Goal: Task Accomplishment & Management: Use online tool/utility

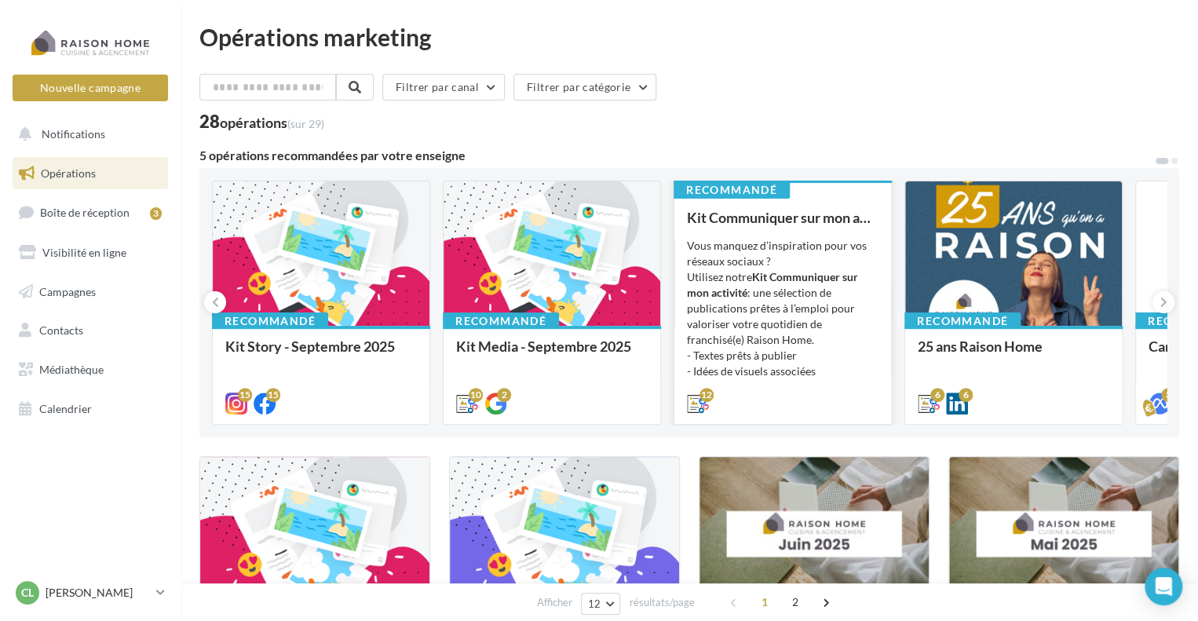
click at [757, 295] on div "Vous manquez d’inspiration pour vos réseaux sociaux ? Utilisez notre Kit Commun…" at bounding box center [782, 316] width 191 height 157
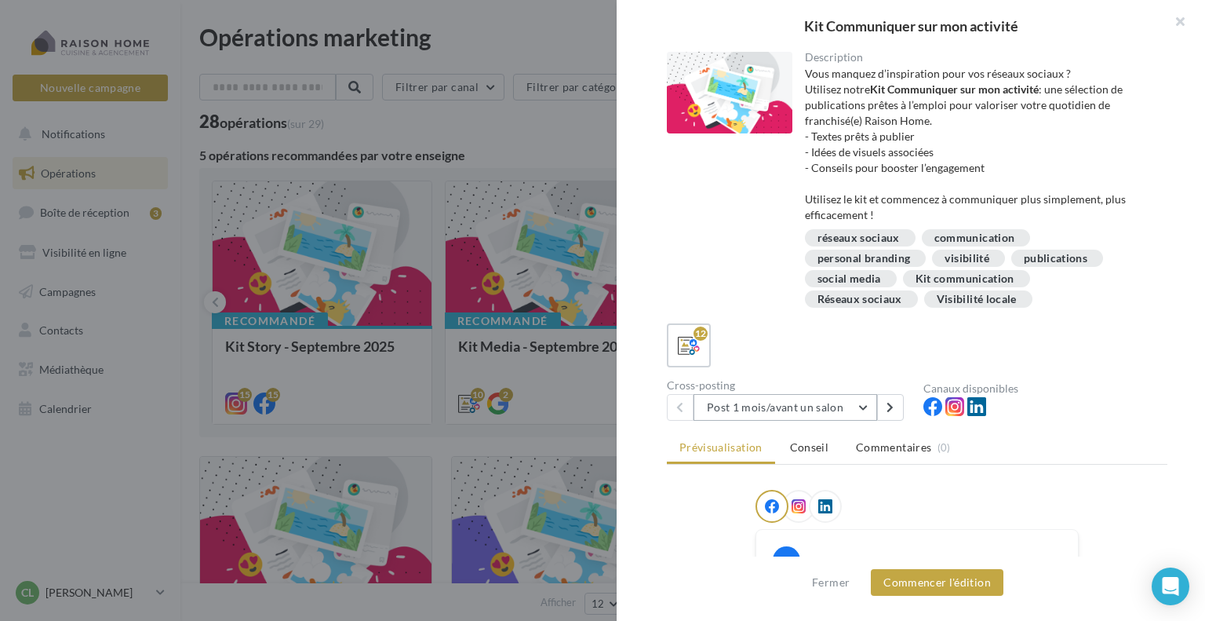
click at [865, 407] on button "Post 1 mois/avant un salon" at bounding box center [786, 407] width 184 height 27
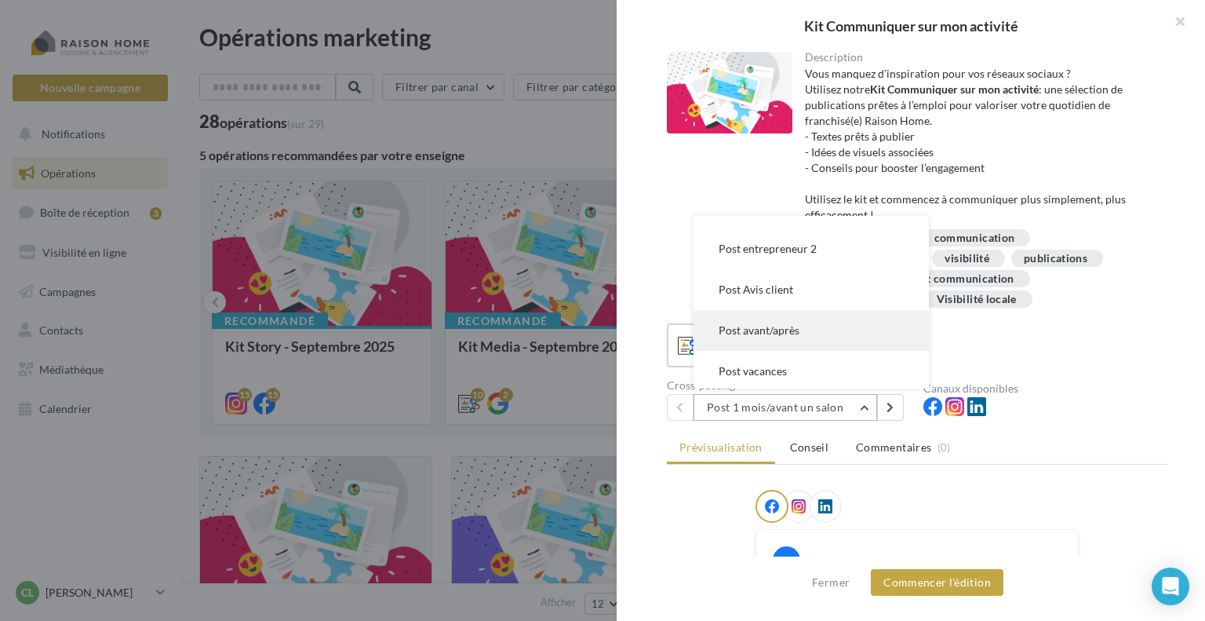
scroll to position [317, 0]
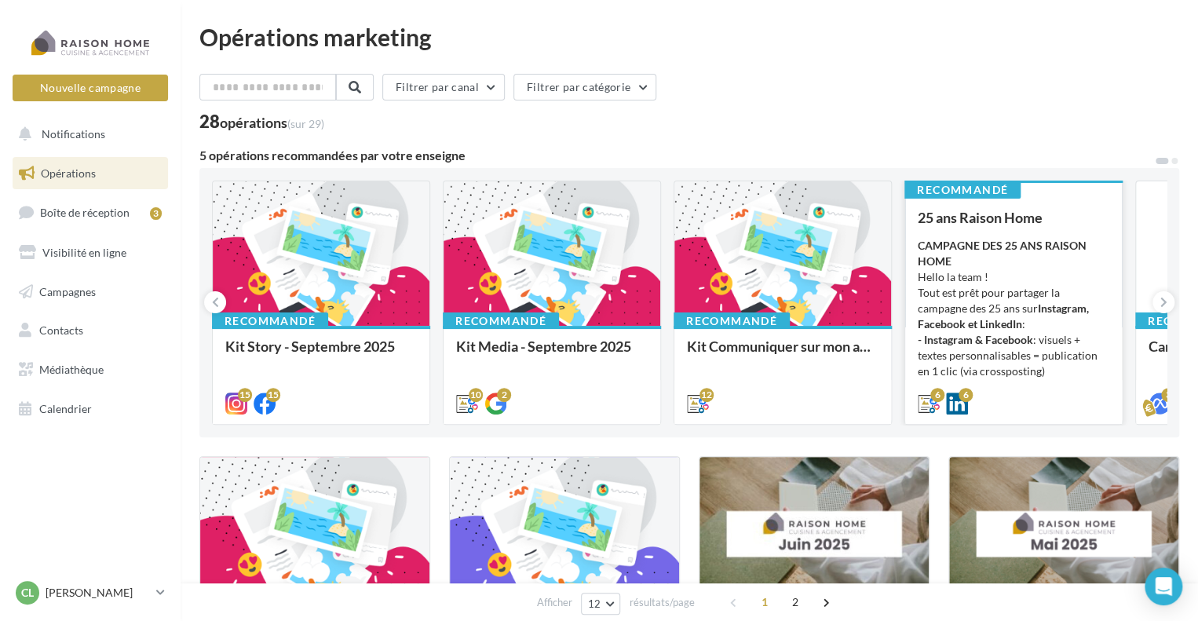
click at [992, 279] on div "CAMPAGNE DES 25 ANS RAISON HOME Hello la team ! Tout est prêt pour partager la …" at bounding box center [1012, 316] width 191 height 157
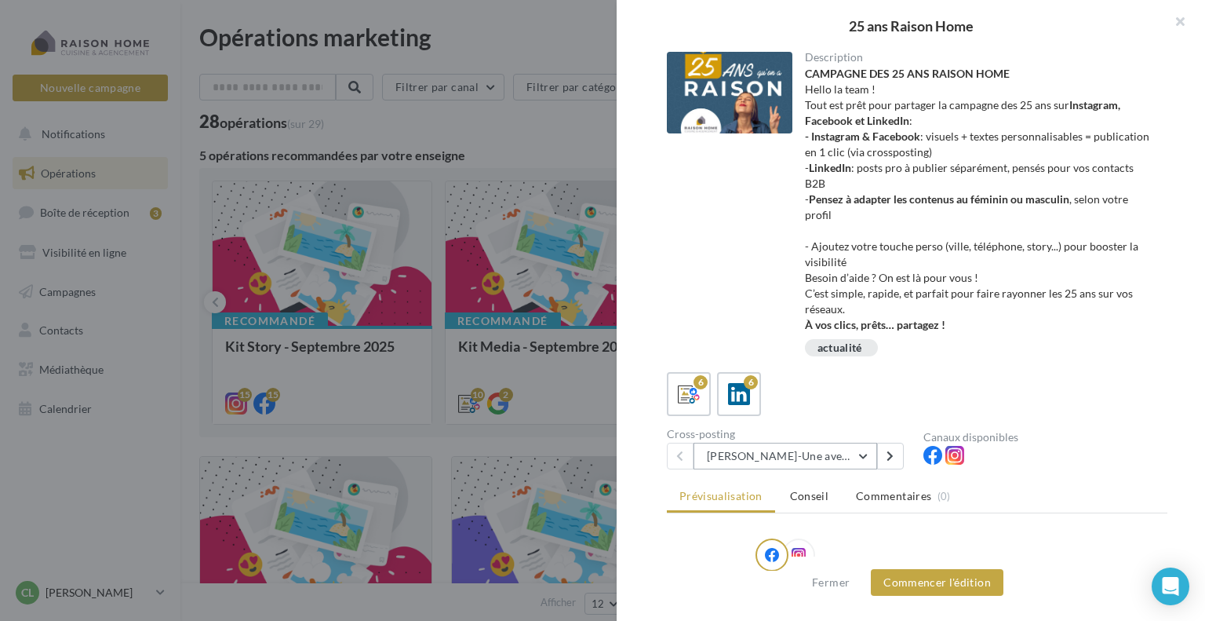
click at [859, 459] on button "Avril-Une aventure humaine depuis 25 ans" at bounding box center [786, 456] width 184 height 27
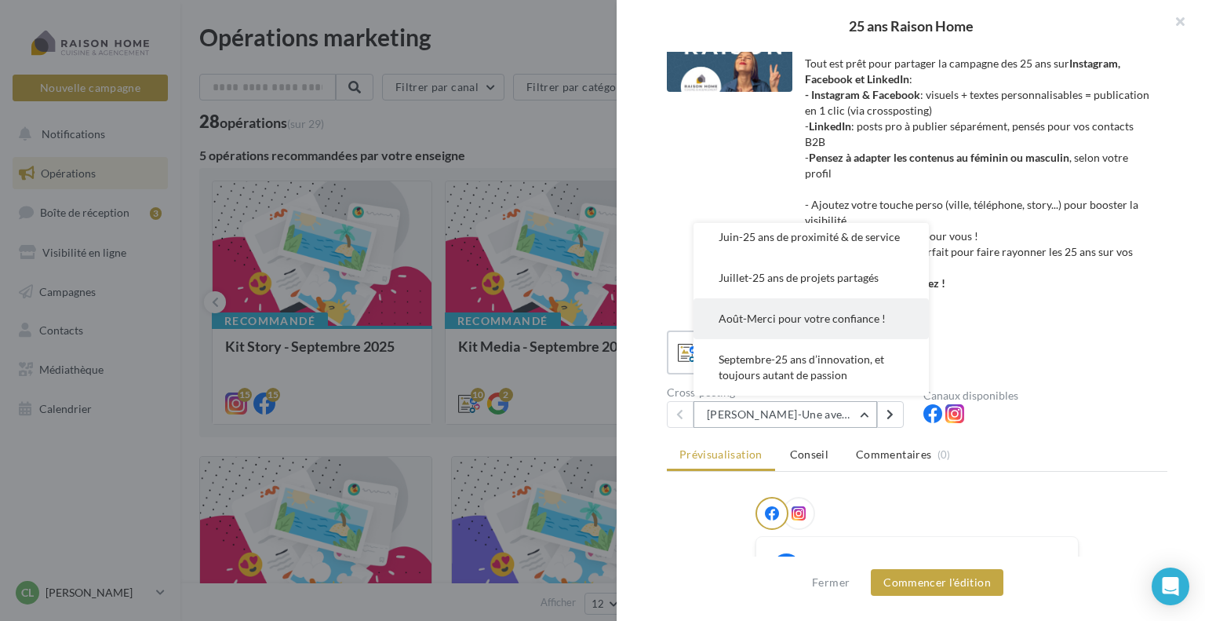
scroll to position [78, 0]
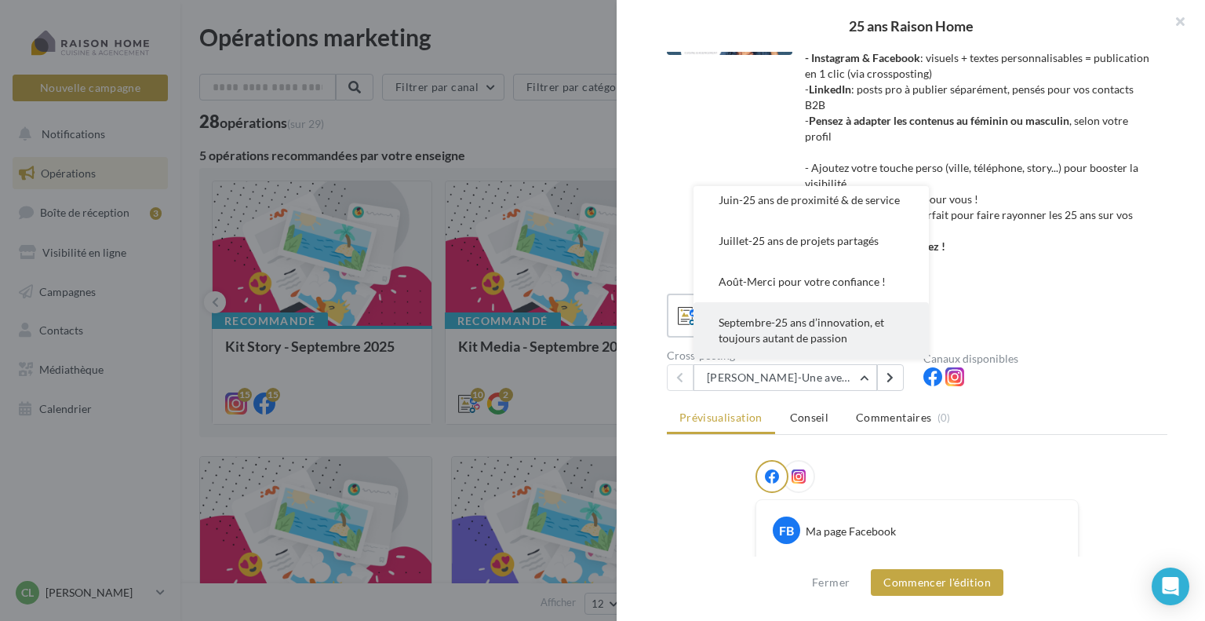
click at [804, 341] on span "Septembre-25 ans d’innovation, et toujours autant de passion" at bounding box center [802, 329] width 166 height 29
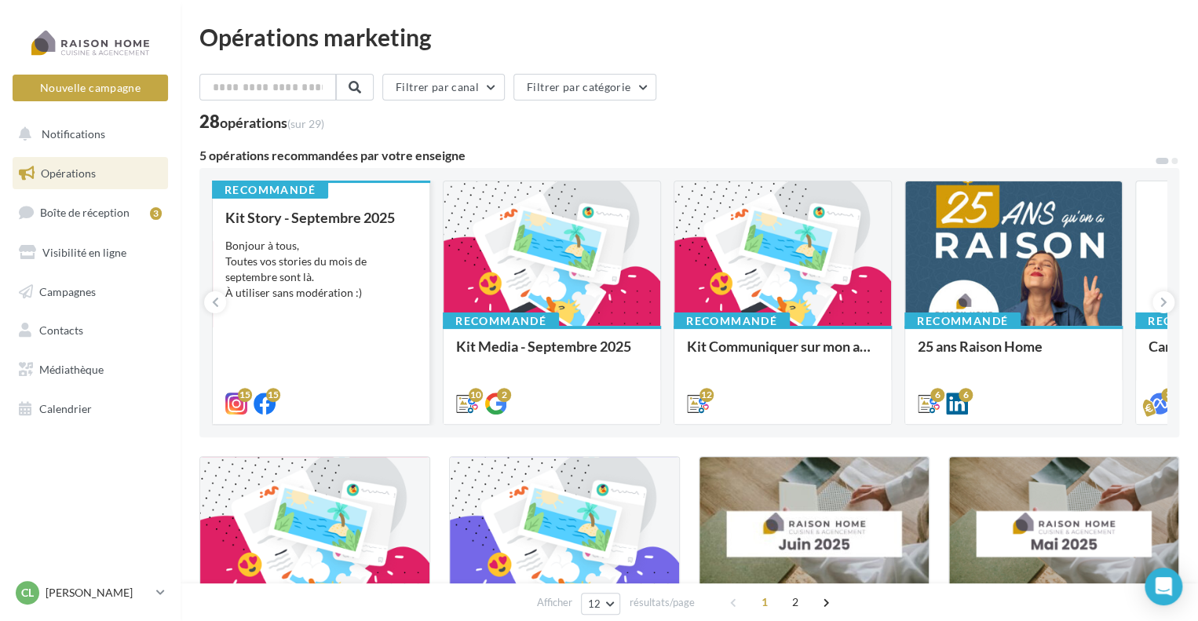
click at [363, 296] on div "Bonjour à tous, Toutes vos stories du mois de septembre sont là. À utiliser san…" at bounding box center [320, 269] width 191 height 63
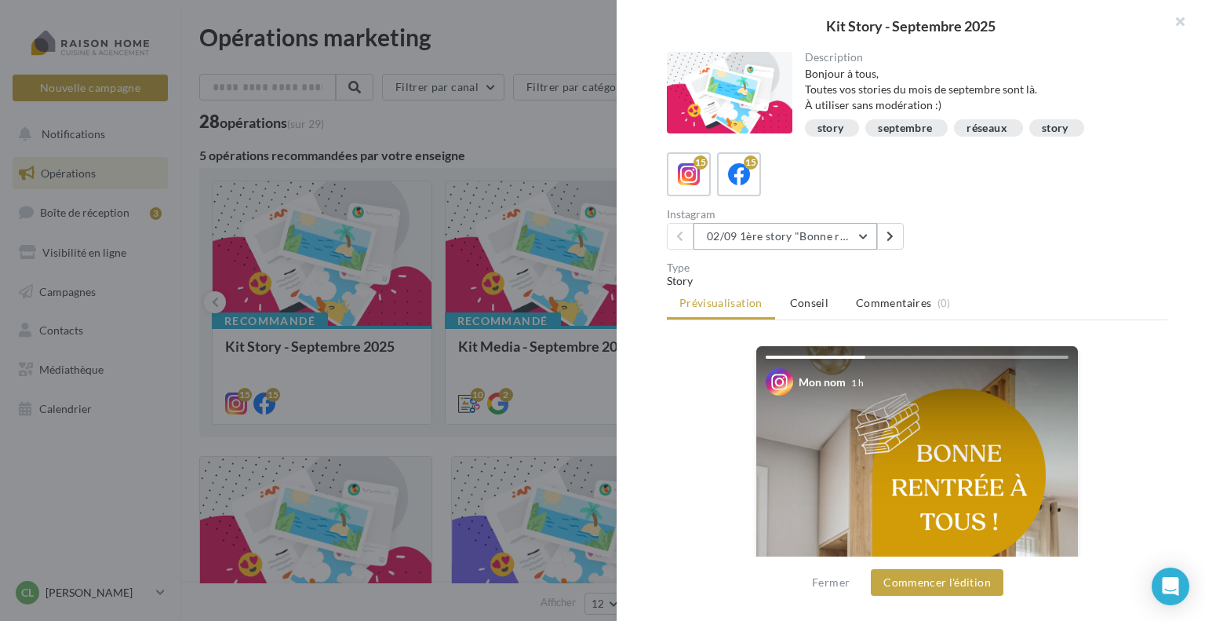
click at [857, 228] on button "02/09 1ère story "Bonne rentrée"" at bounding box center [786, 236] width 184 height 27
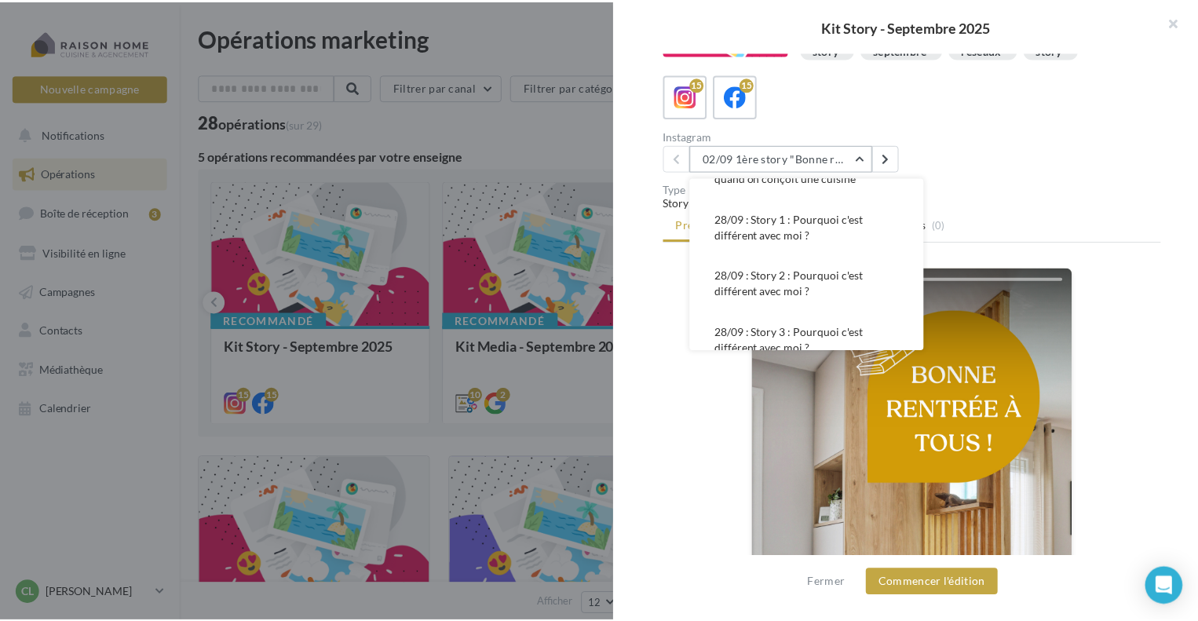
scroll to position [314, 0]
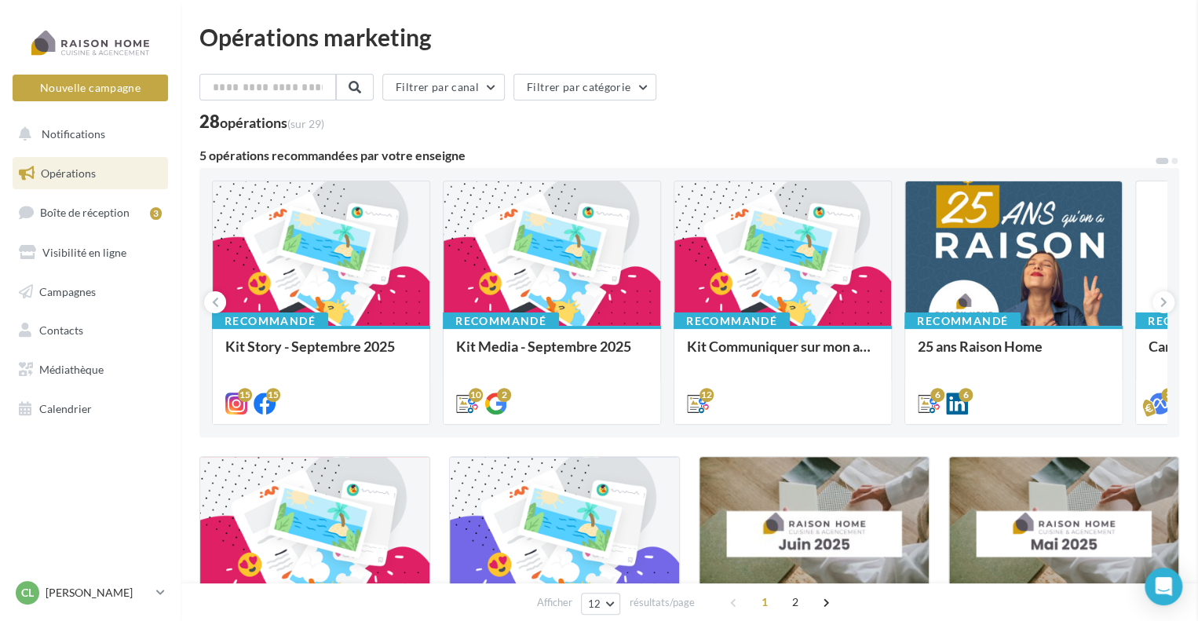
click at [115, 213] on span "Boîte de réception" at bounding box center [84, 212] width 89 height 13
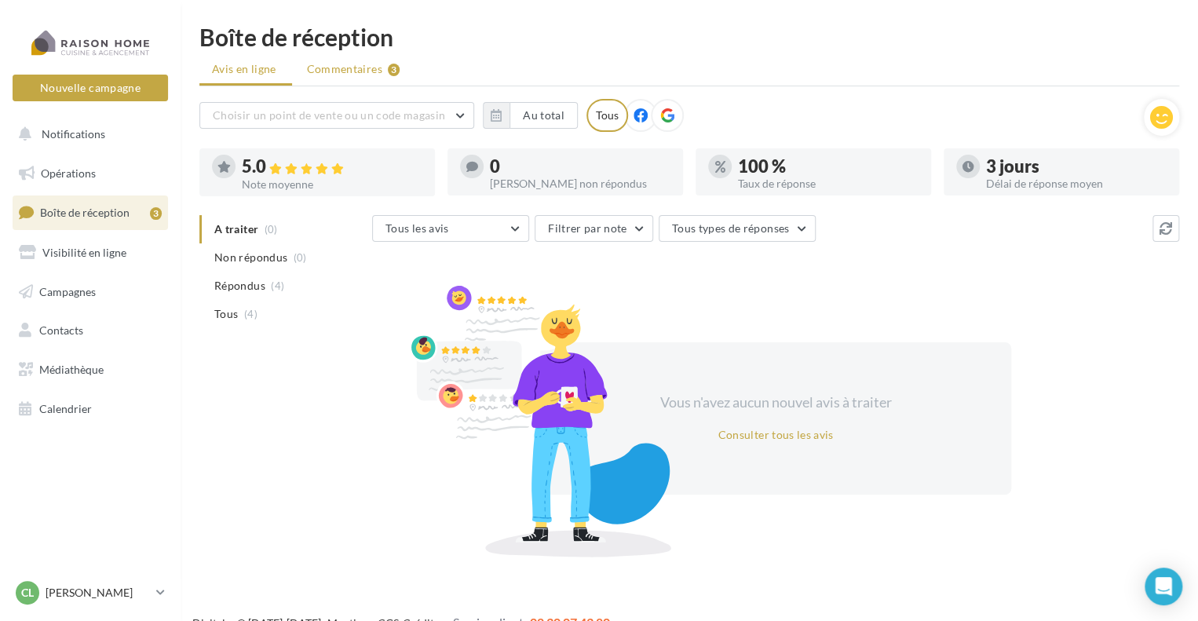
click at [334, 67] on span "Commentaires" at bounding box center [344, 69] width 75 height 16
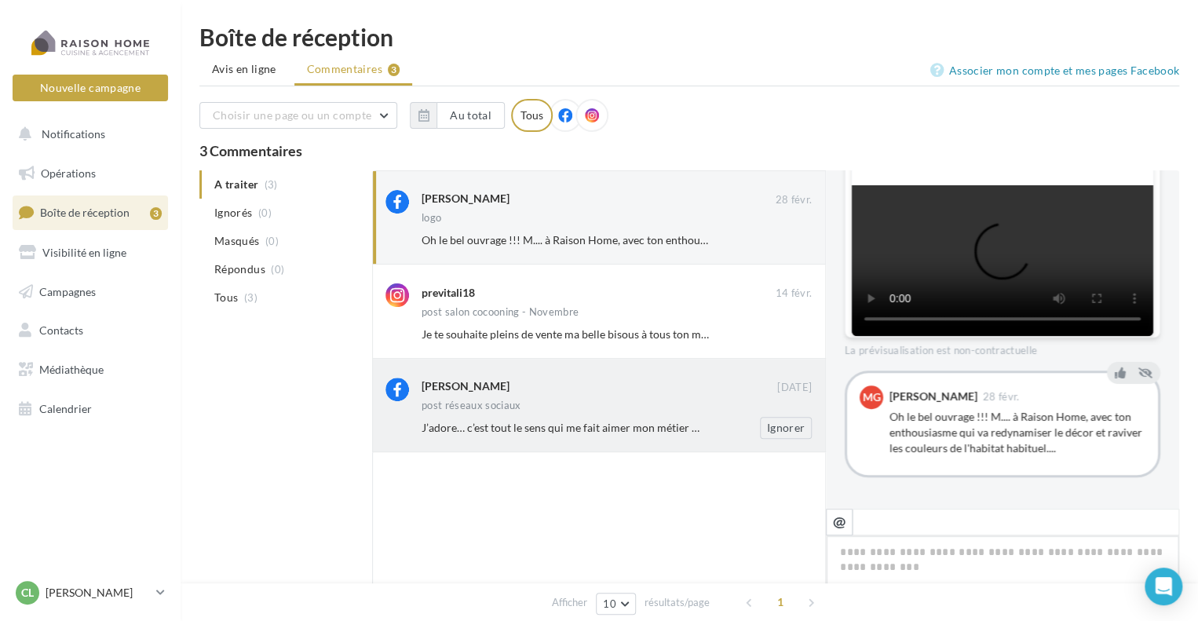
scroll to position [78, 0]
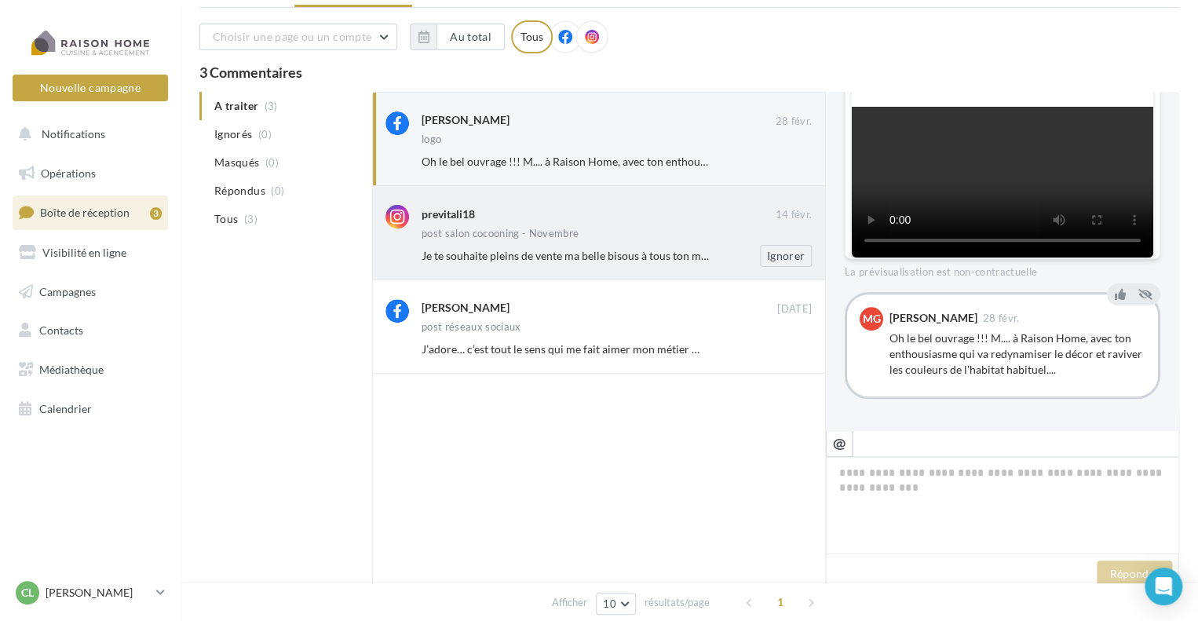
click at [568, 218] on div "previtali18" at bounding box center [597, 213] width 353 height 16
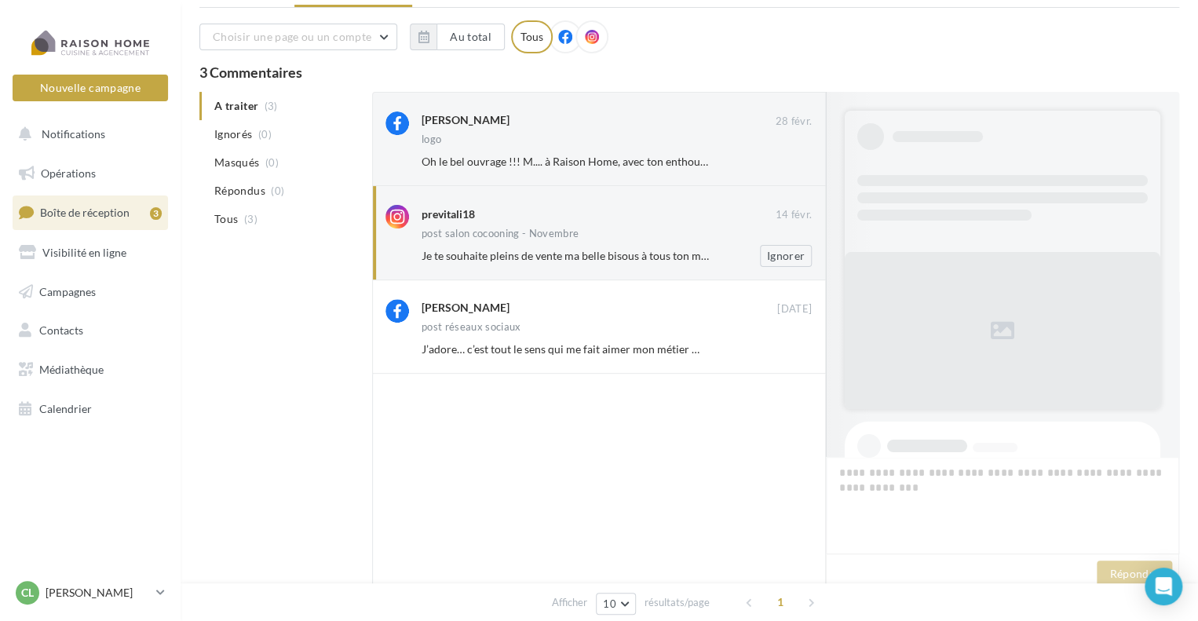
click at [468, 213] on div "previtali18" at bounding box center [447, 214] width 53 height 16
click at [539, 231] on div "post salon cocooning - Novembre" at bounding box center [499, 233] width 157 height 10
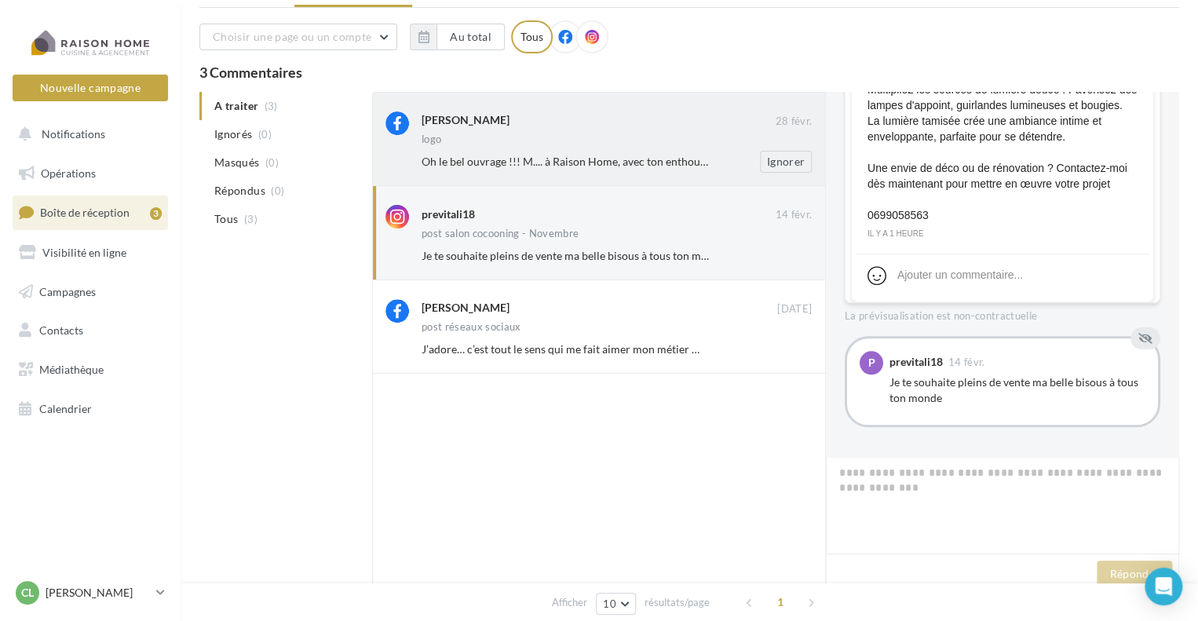
click at [562, 140] on div "logo" at bounding box center [616, 140] width 390 height 13
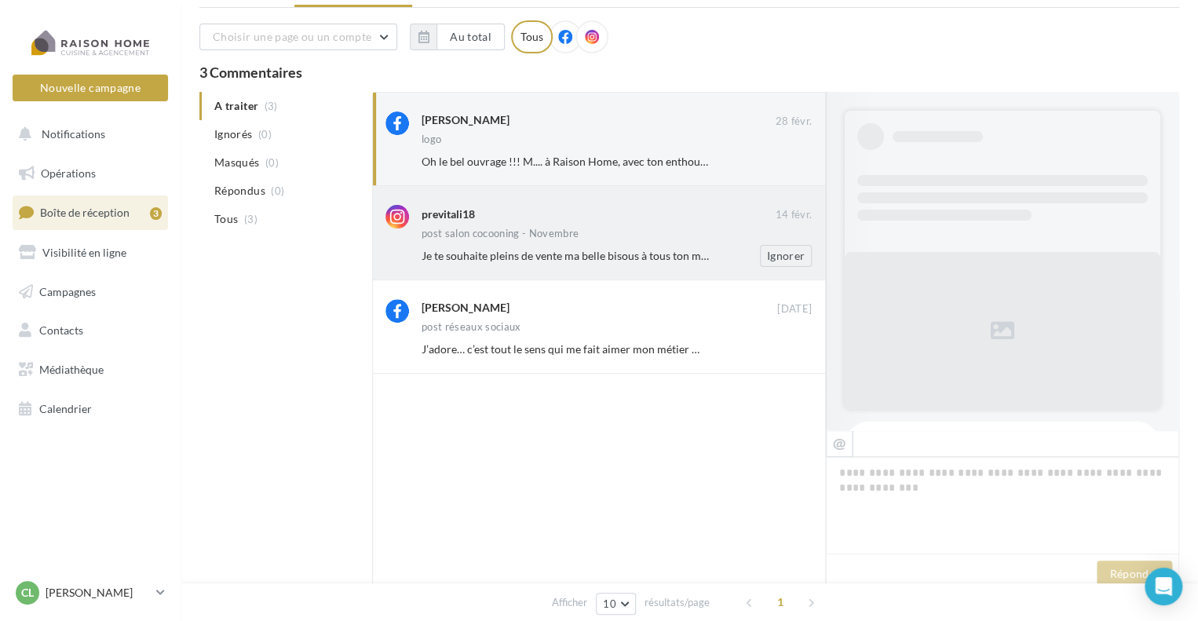
click at [529, 252] on span "Je te souhaite pleins de vente ma belle bisous à tous ton monde" at bounding box center [573, 255] width 304 height 13
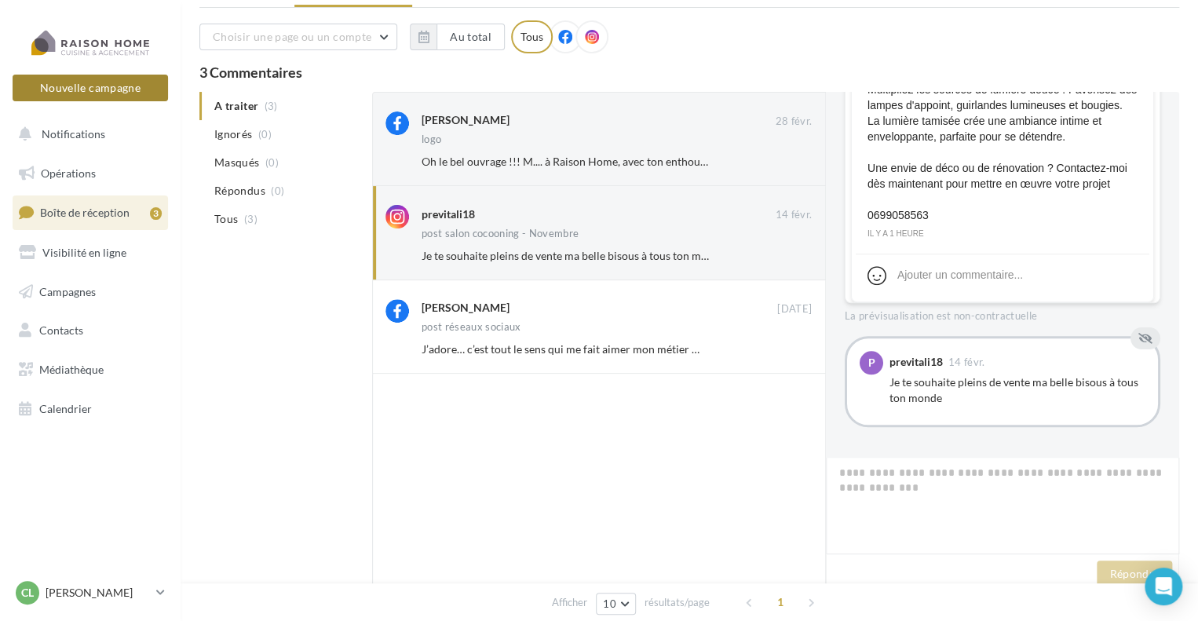
click at [97, 85] on button "Nouvelle campagne" at bounding box center [90, 88] width 155 height 27
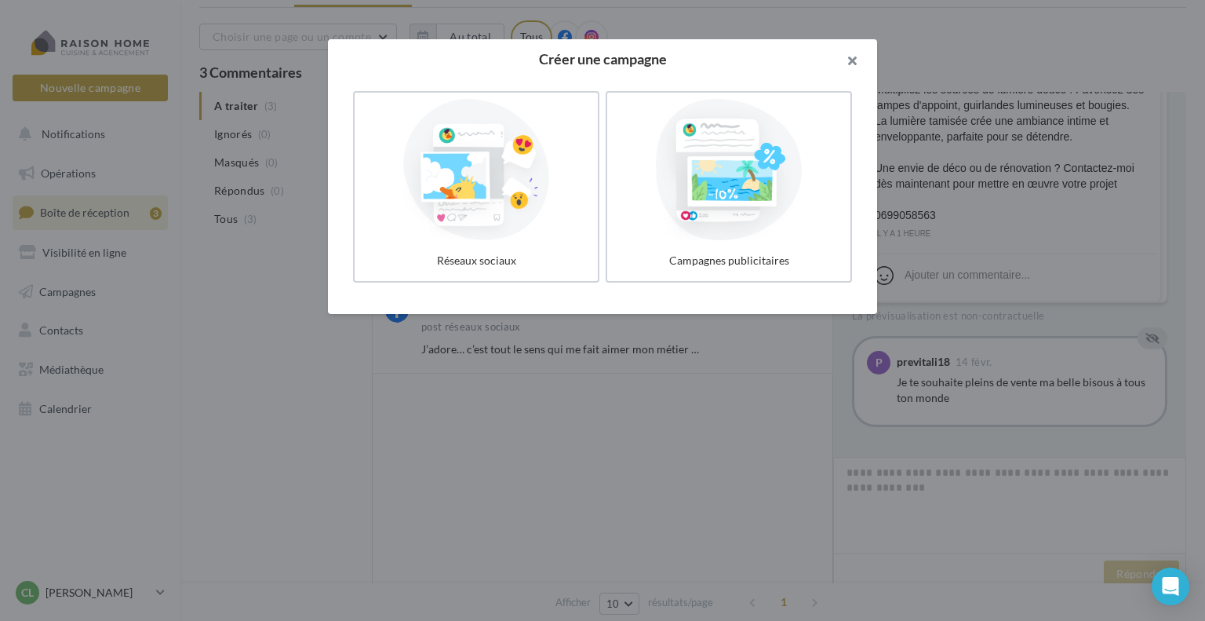
drag, startPoint x: 854, startPoint y: 59, endPoint x: 536, endPoint y: 95, distance: 319.9
click at [852, 58] on button "button" at bounding box center [846, 62] width 63 height 47
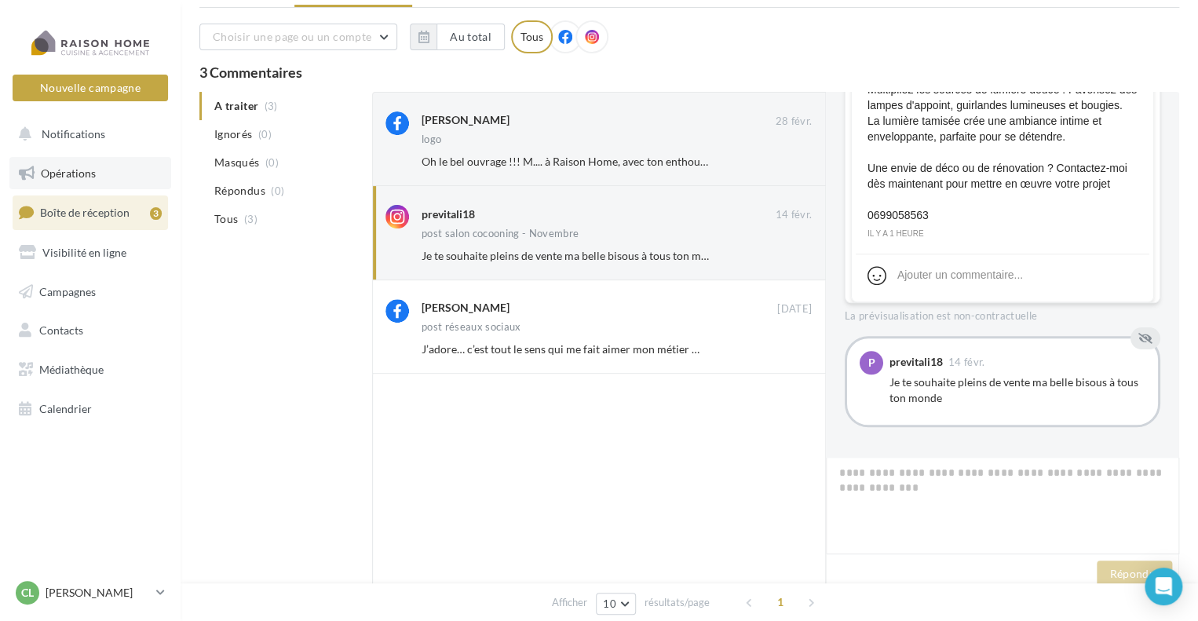
click at [81, 170] on span "Opérations" at bounding box center [68, 172] width 55 height 13
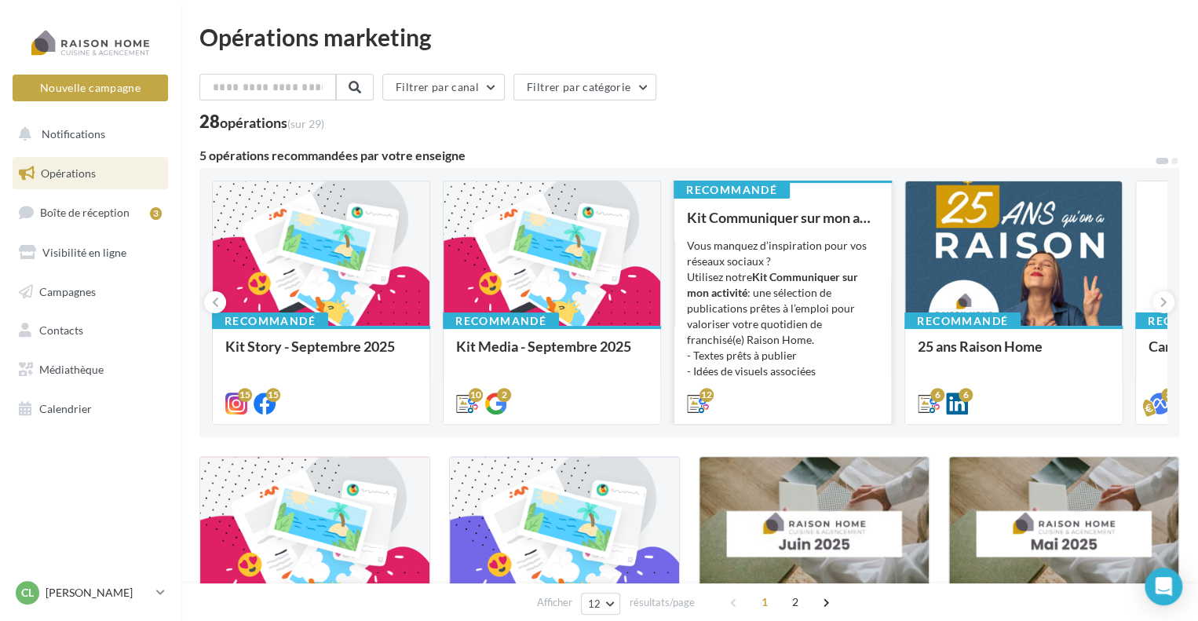
click at [764, 227] on div "Kit Communiquer sur mon activité Vous manquez d’inspiration pour vos réseaux so…" at bounding box center [782, 310] width 191 height 200
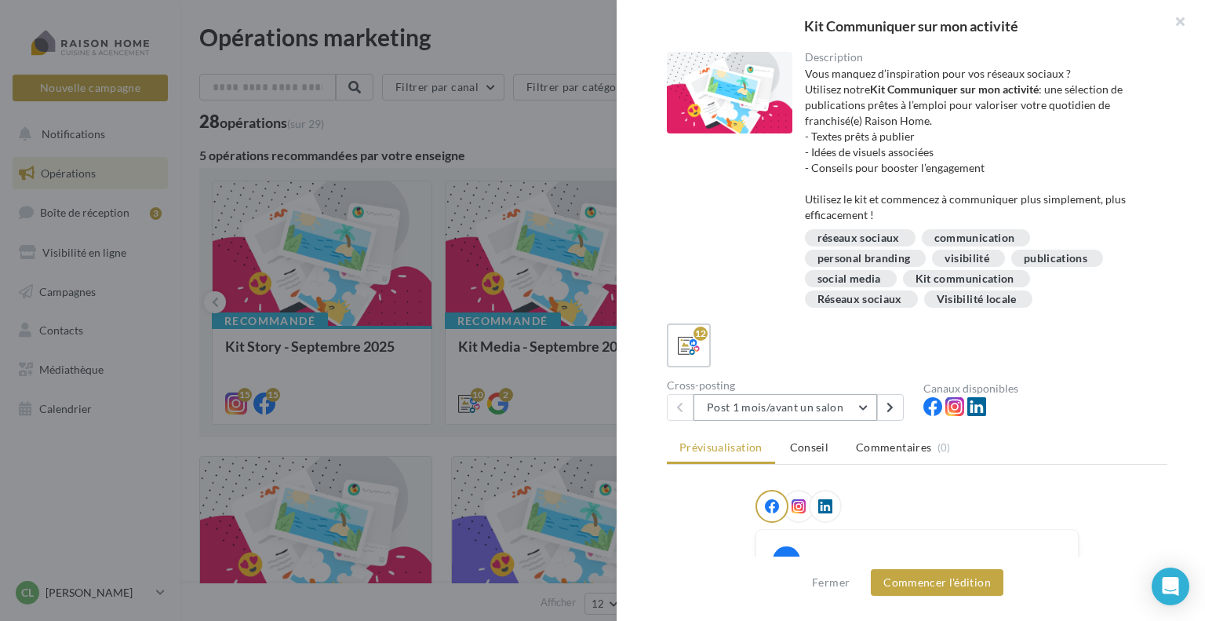
click at [868, 405] on button "Post 1 mois/avant un salon" at bounding box center [786, 407] width 184 height 27
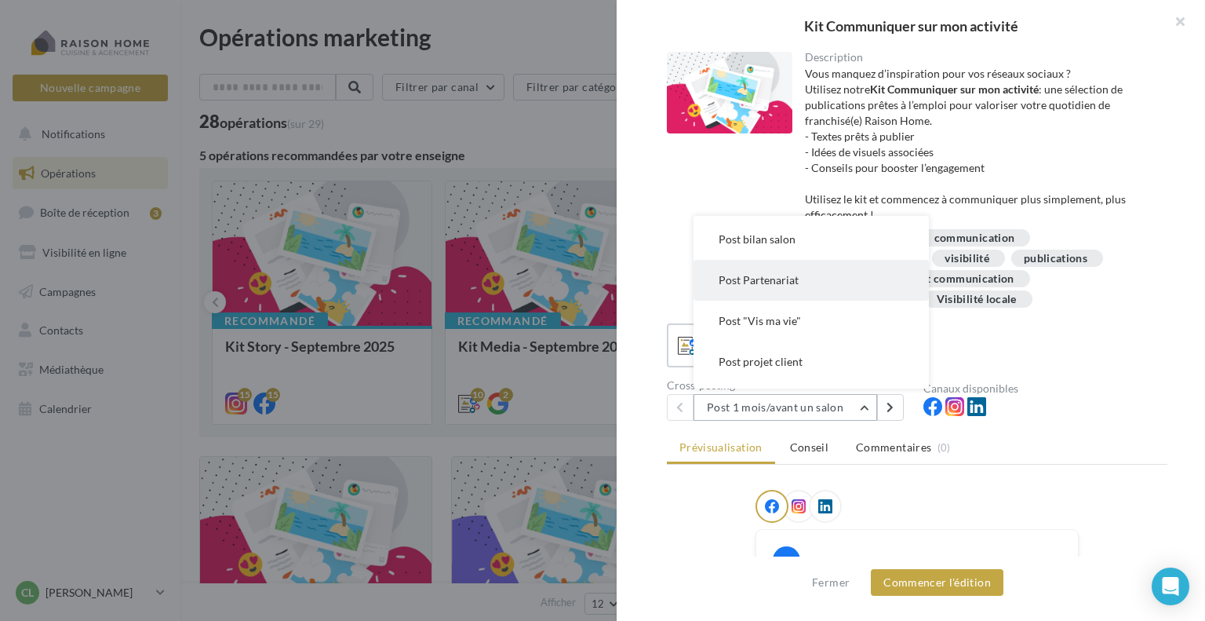
scroll to position [157, 0]
click at [804, 279] on button "Post projet client" at bounding box center [811, 283] width 235 height 41
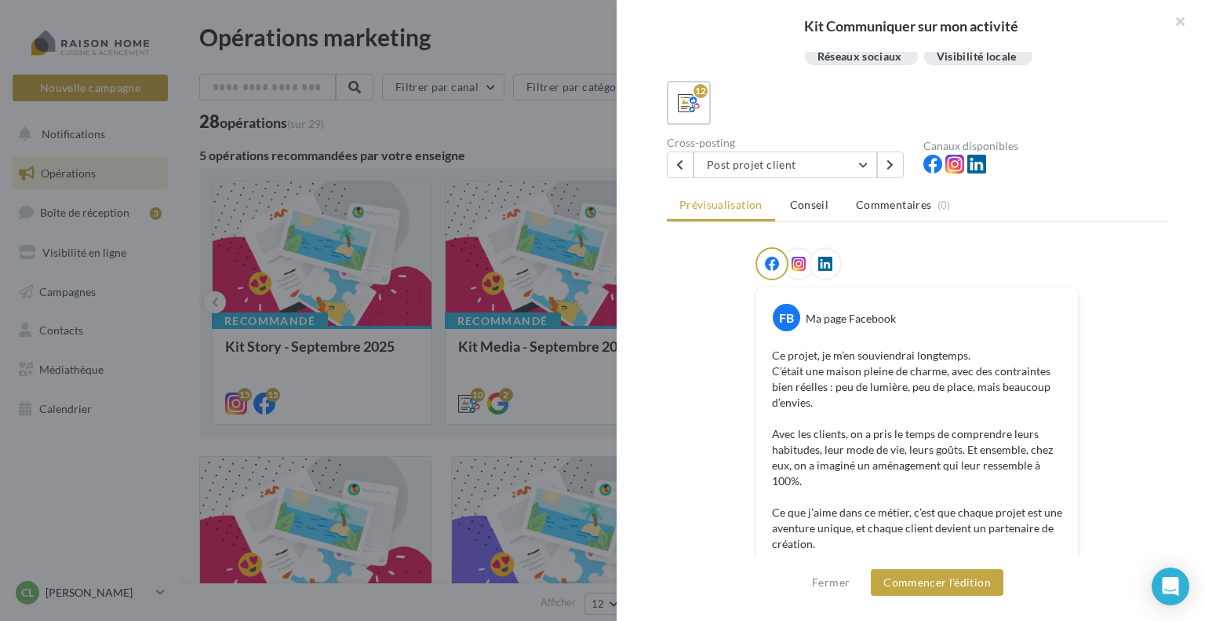
scroll to position [239, 0]
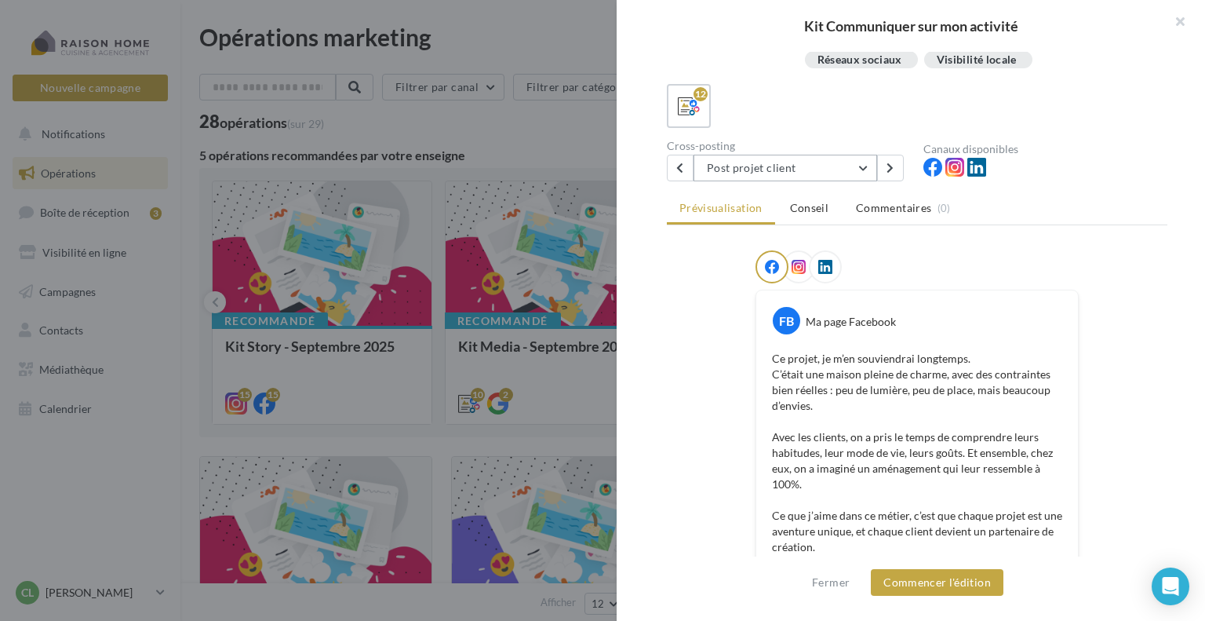
click at [860, 162] on button "Post projet client" at bounding box center [786, 168] width 184 height 27
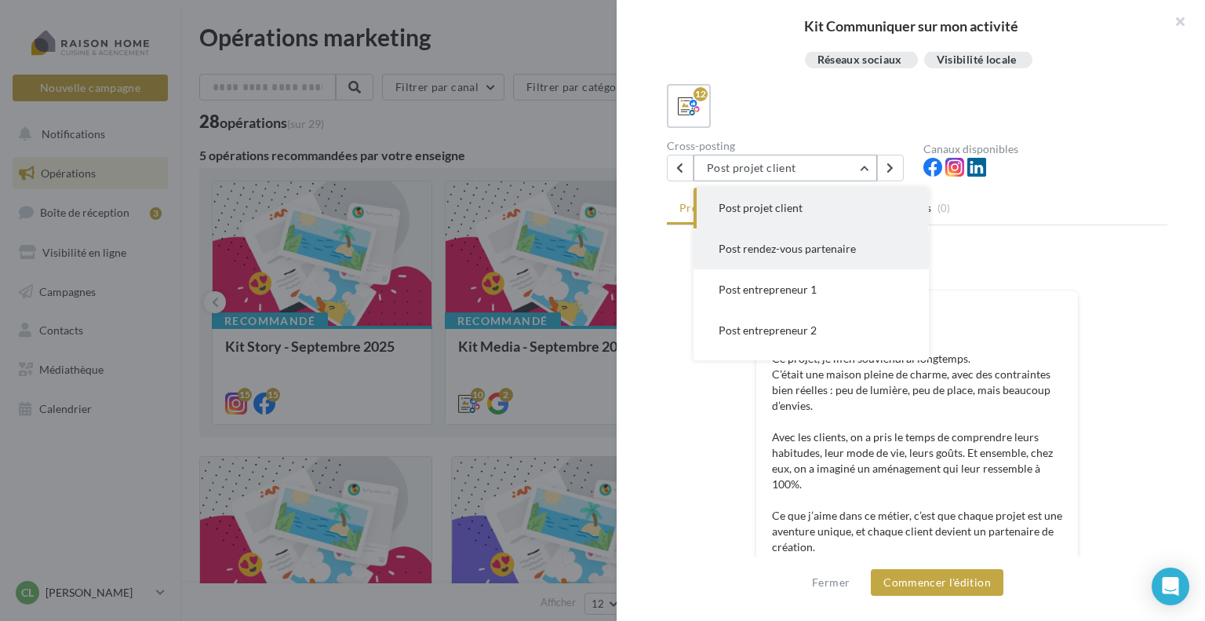
scroll to position [242, 0]
click at [782, 246] on span "Post entrepreneur 1" at bounding box center [768, 251] width 98 height 13
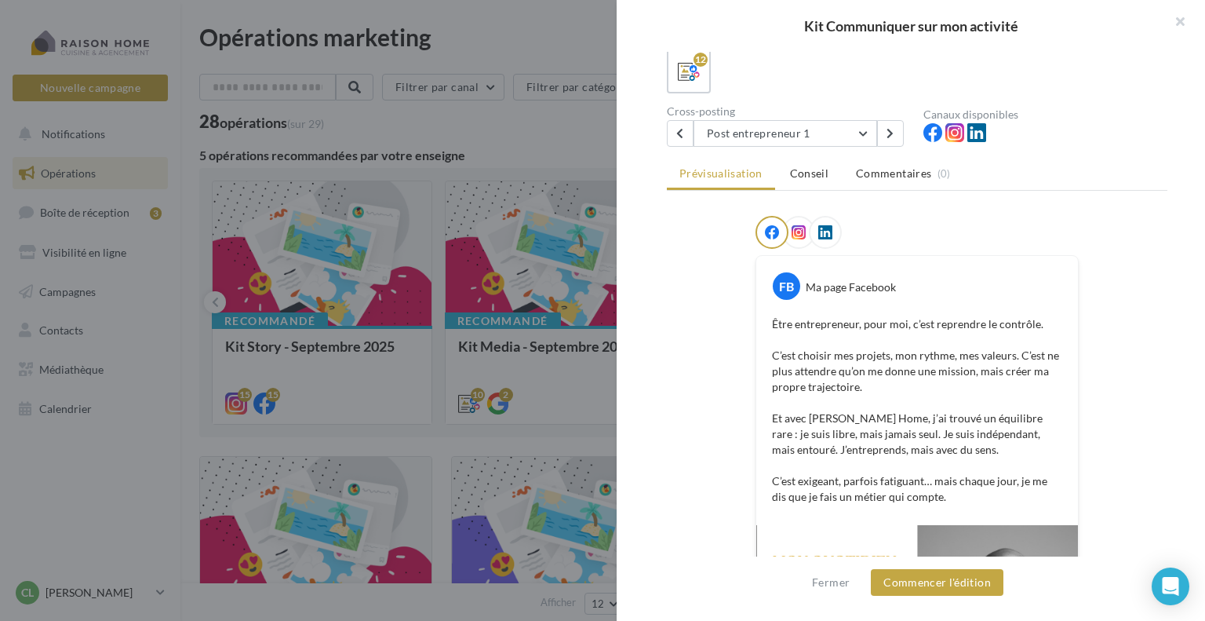
scroll to position [235, 0]
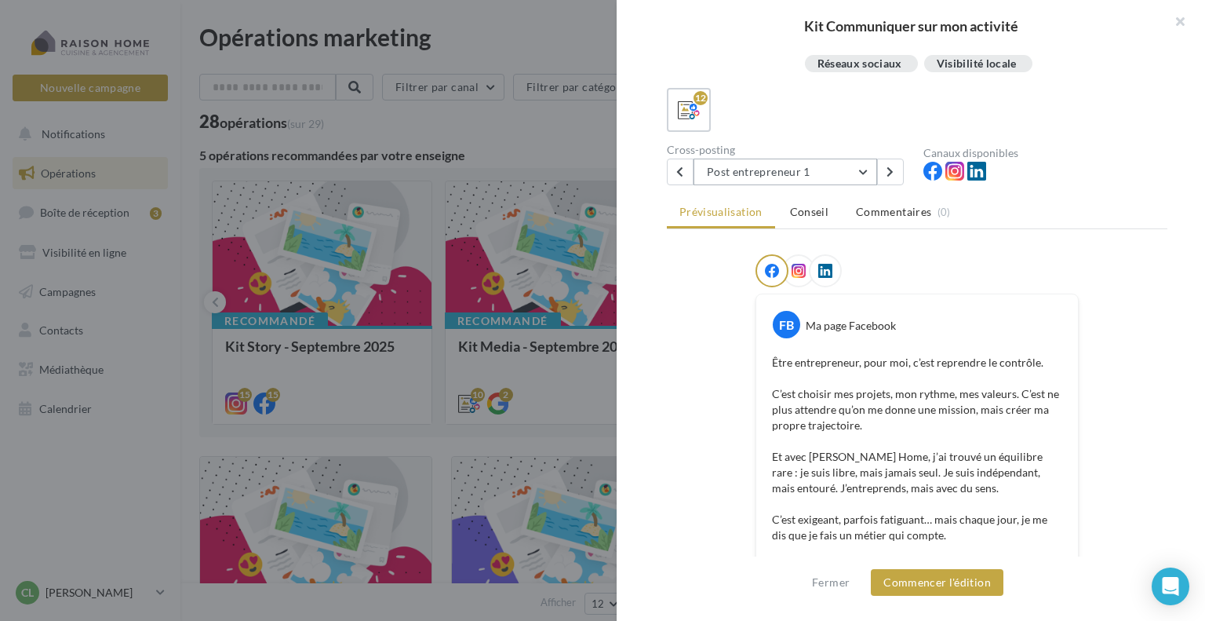
click at [805, 176] on button "Post entrepreneur 1" at bounding box center [786, 172] width 184 height 27
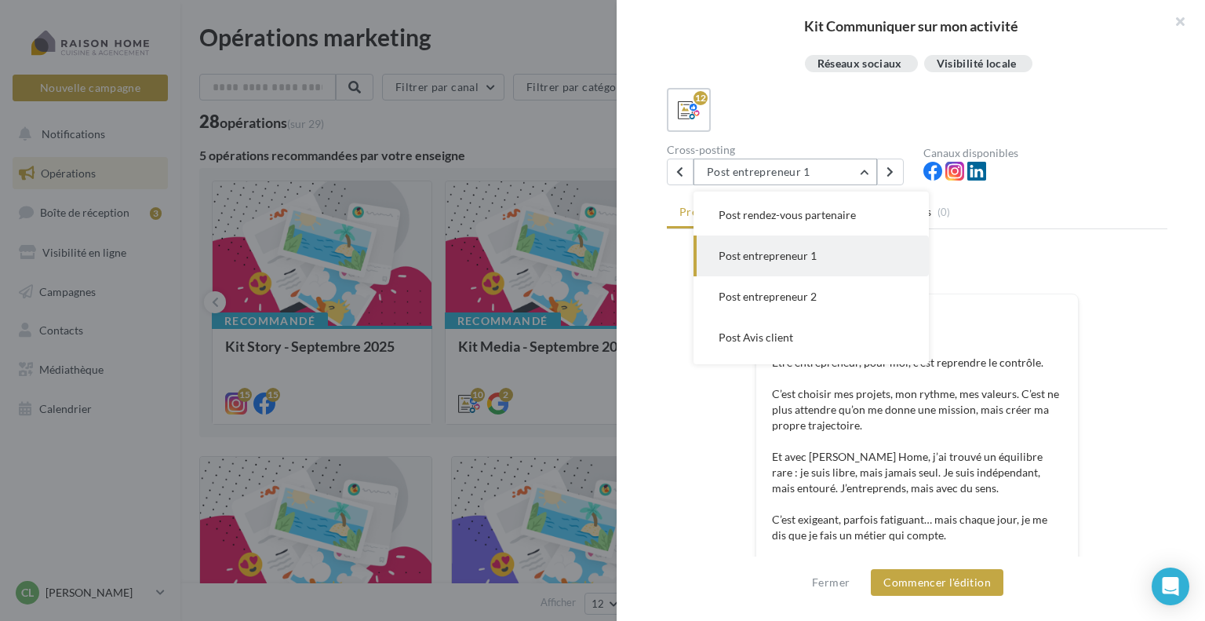
scroll to position [245, 0]
click at [785, 287] on span "Post entrepreneur 2" at bounding box center [768, 292] width 98 height 13
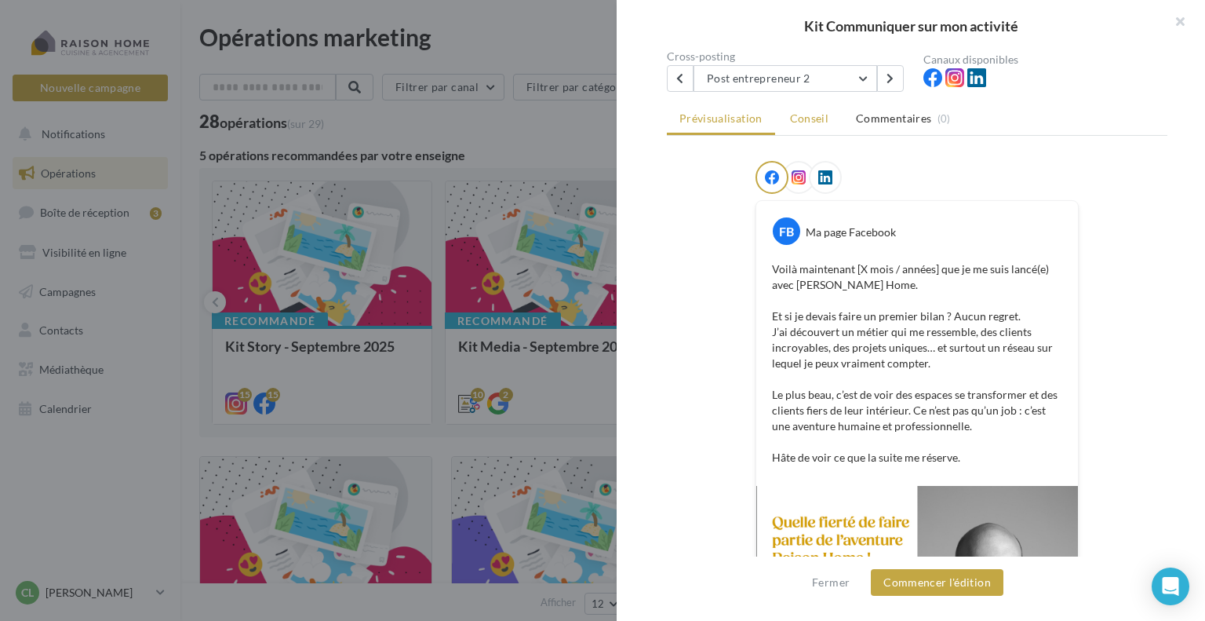
scroll to position [235, 0]
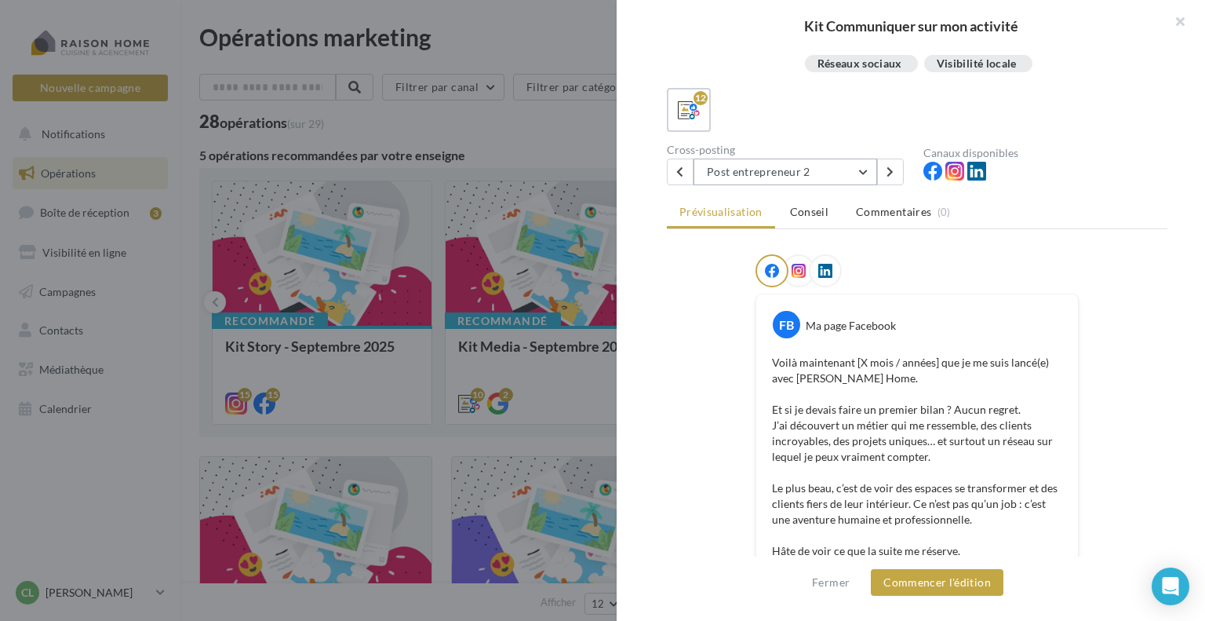
click at [767, 175] on button "Post entrepreneur 2" at bounding box center [786, 172] width 184 height 27
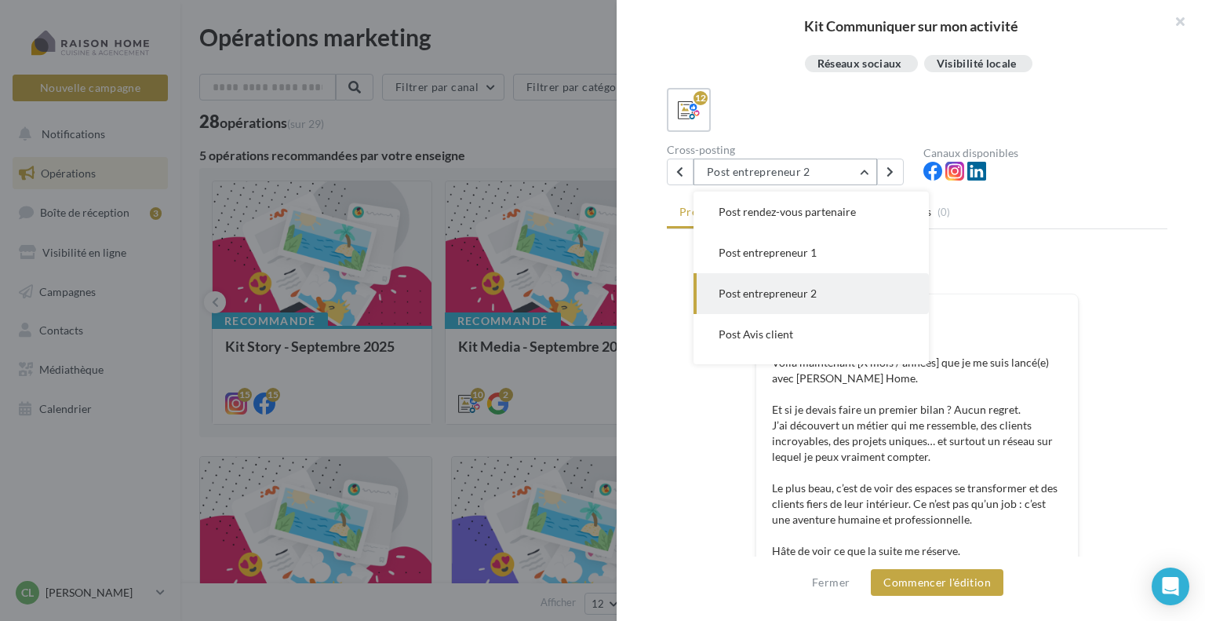
scroll to position [286, 0]
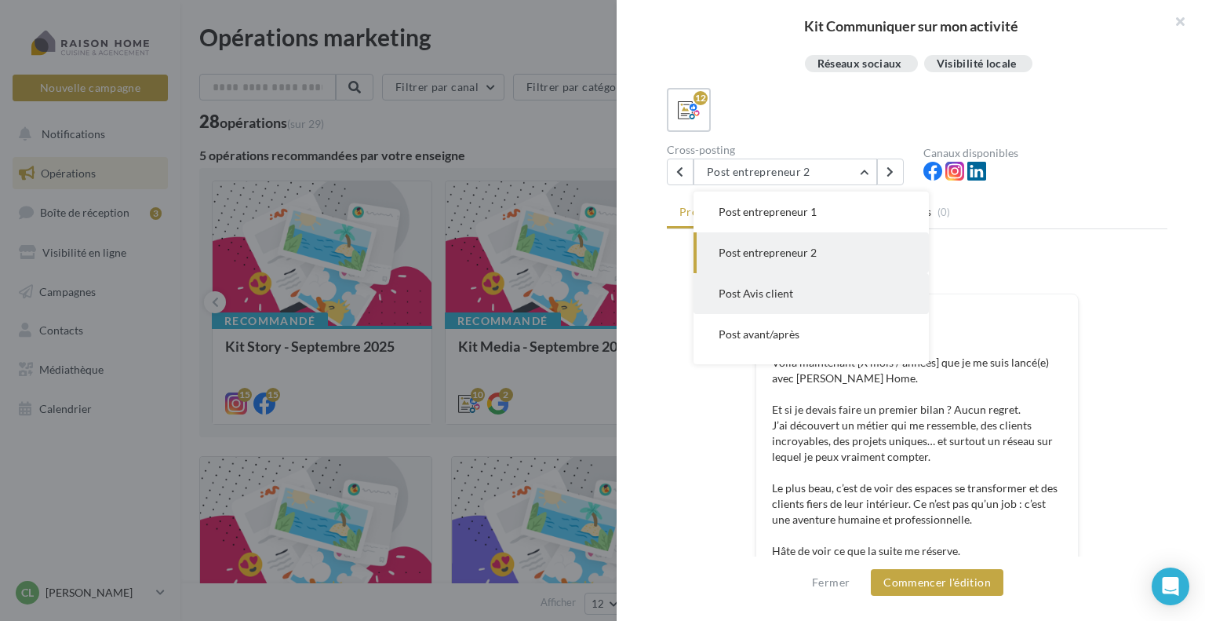
click at [757, 291] on span "Post Avis client" at bounding box center [756, 292] width 75 height 13
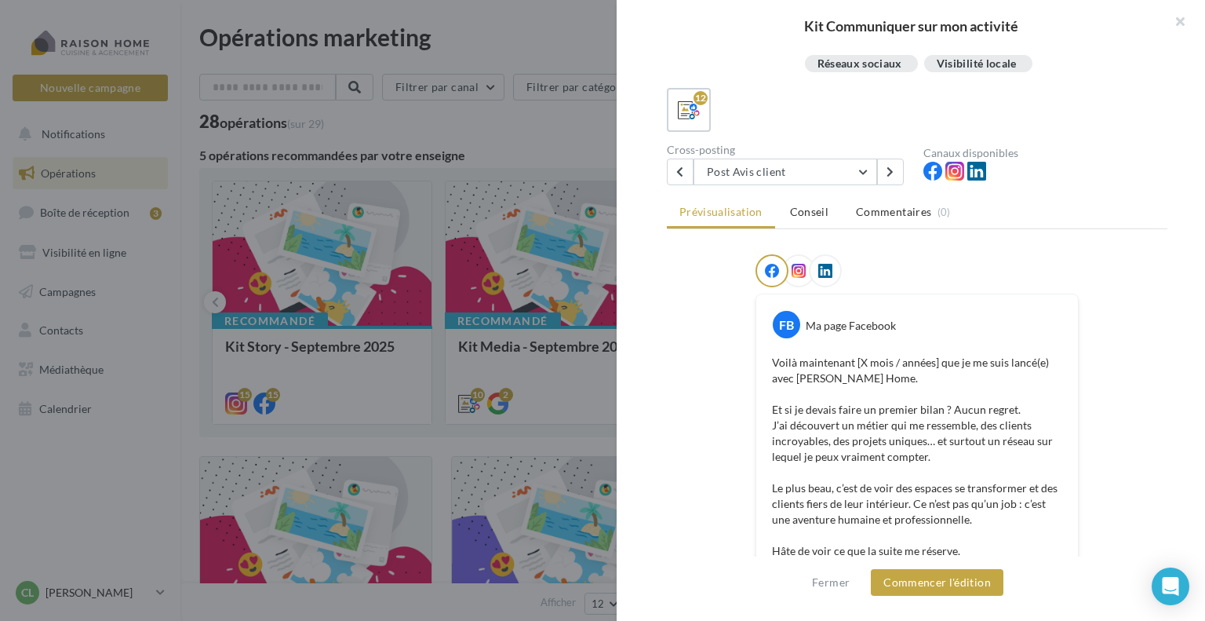
scroll to position [0, 0]
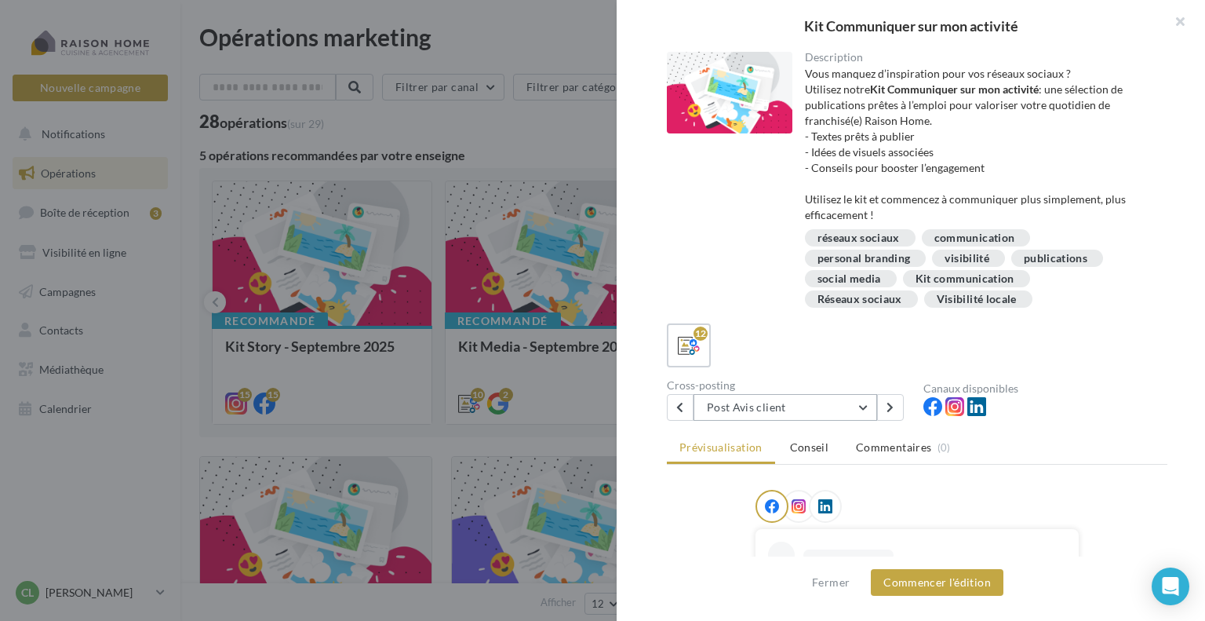
click at [766, 401] on button "Post Avis client" at bounding box center [786, 407] width 184 height 27
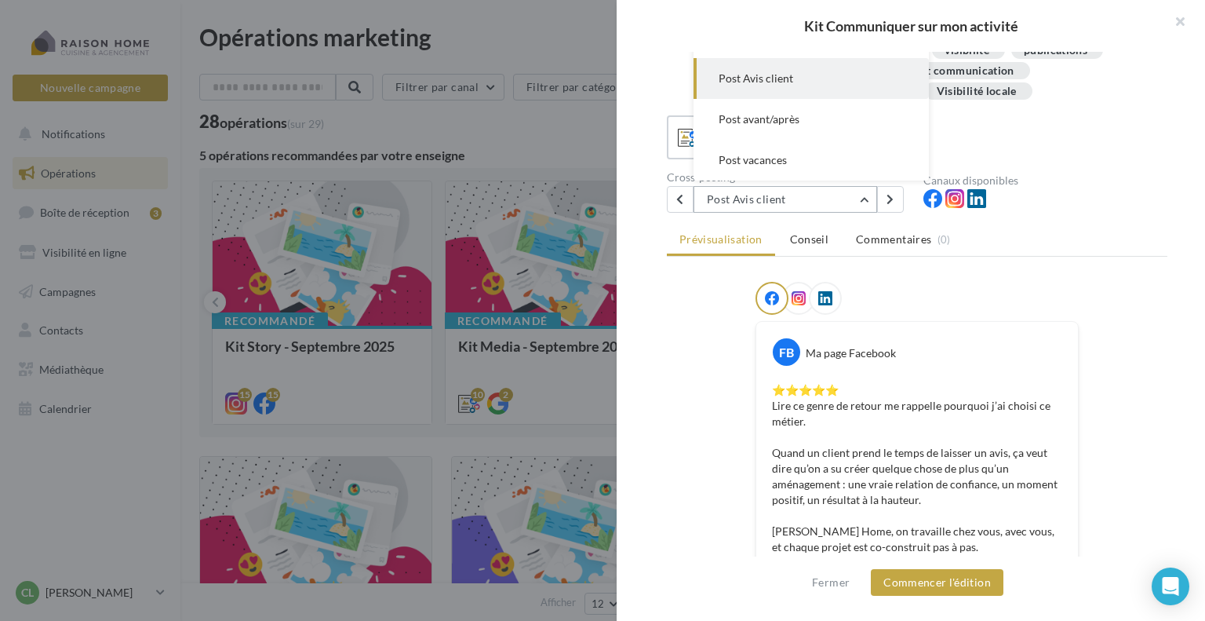
scroll to position [235, 0]
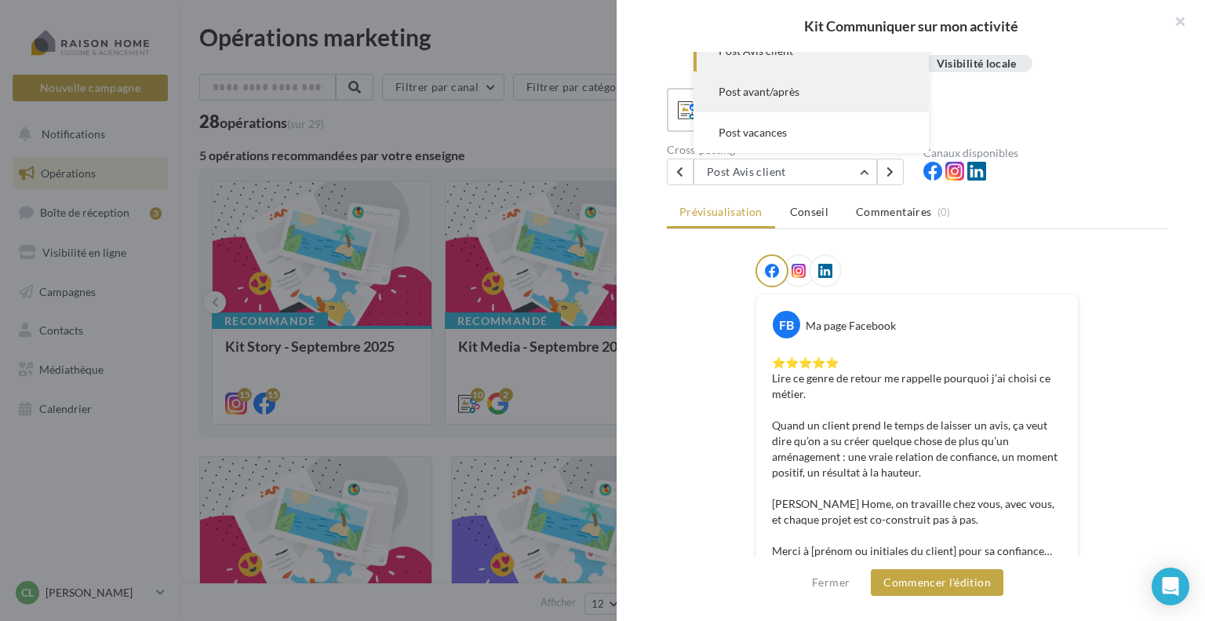
click at [796, 97] on span "Post avant/après" at bounding box center [759, 91] width 81 height 13
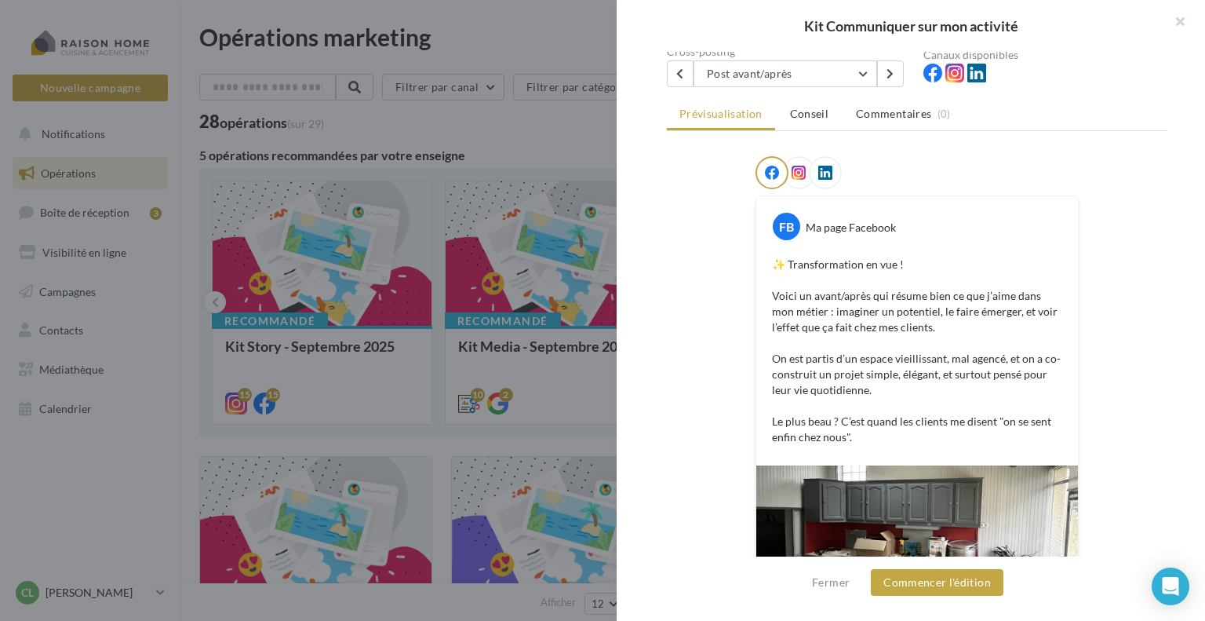
scroll to position [255, 0]
